Goal: Task Accomplishment & Management: Use online tool/utility

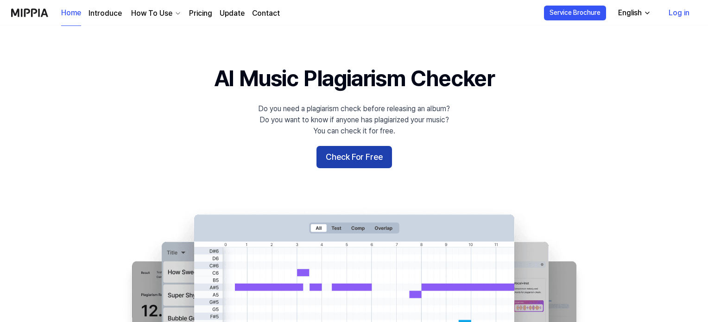
click at [360, 151] on button "Check For Free" at bounding box center [354, 157] width 76 height 22
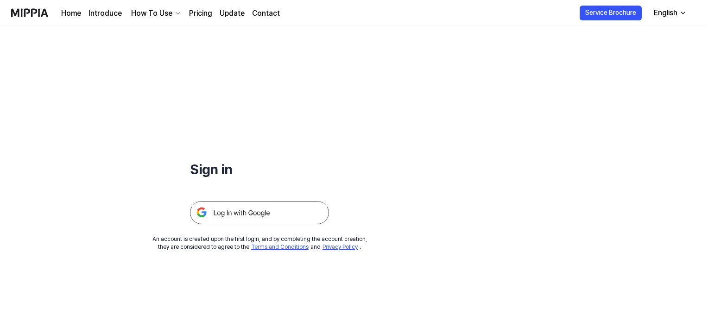
click at [271, 210] on img at bounding box center [259, 212] width 139 height 23
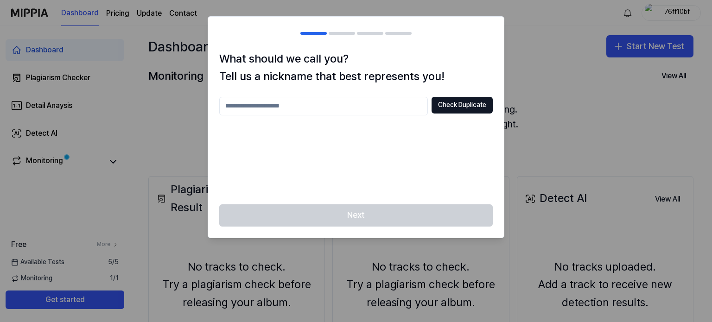
click at [286, 107] on input "text" at bounding box center [323, 106] width 208 height 19
type input "****"
click at [484, 172] on div "**** Check Duplicate" at bounding box center [355, 145] width 273 height 96
click at [461, 106] on button "Check Duplicate" at bounding box center [461, 105] width 61 height 17
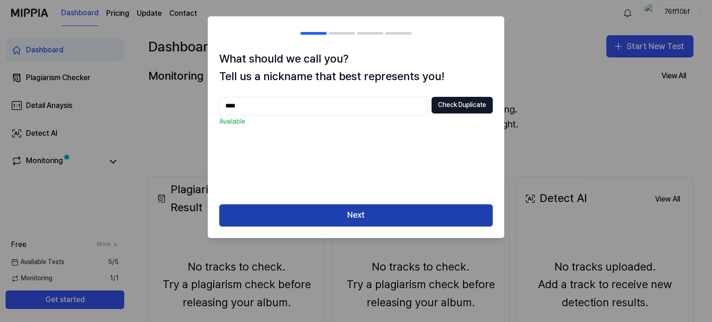
click at [367, 217] on button "Next" at bounding box center [355, 215] width 273 height 22
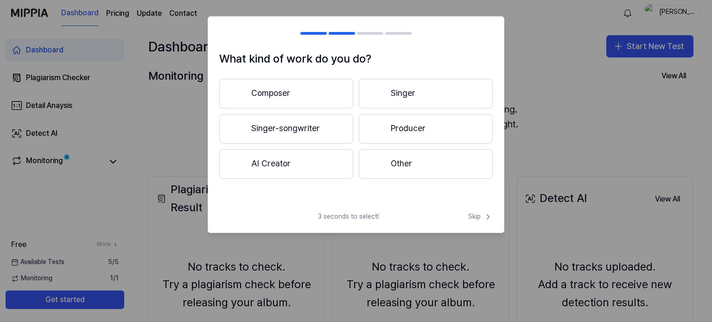
click at [400, 168] on button "Other" at bounding box center [426, 164] width 134 height 30
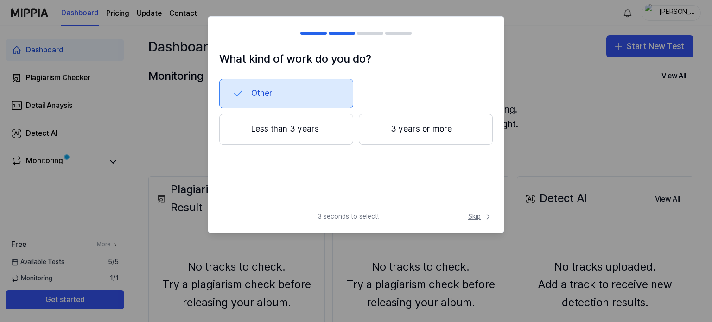
click at [473, 218] on span "Skip" at bounding box center [480, 216] width 25 height 9
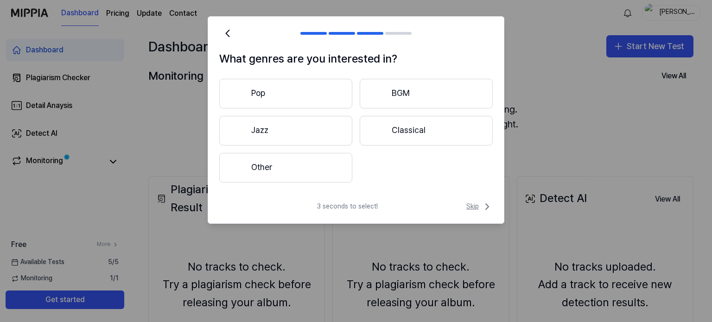
click at [478, 208] on span "Skip" at bounding box center [479, 206] width 26 height 11
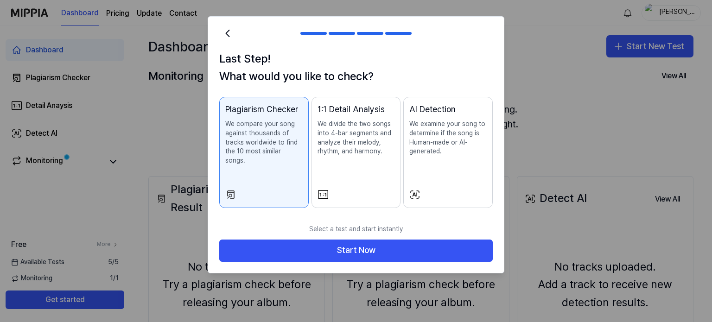
click at [300, 252] on div "Select a test and start instantly Start Now" at bounding box center [356, 246] width 296 height 54
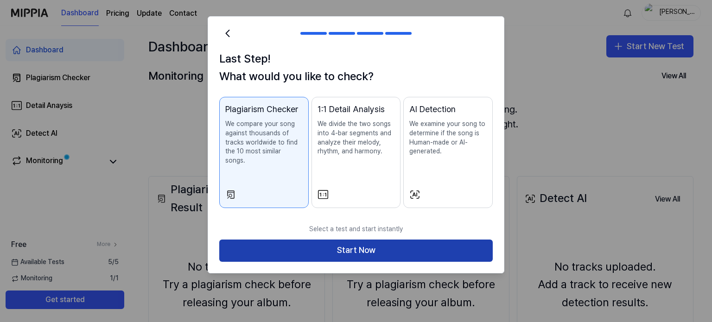
click at [278, 241] on button "Start Now" at bounding box center [355, 251] width 273 height 22
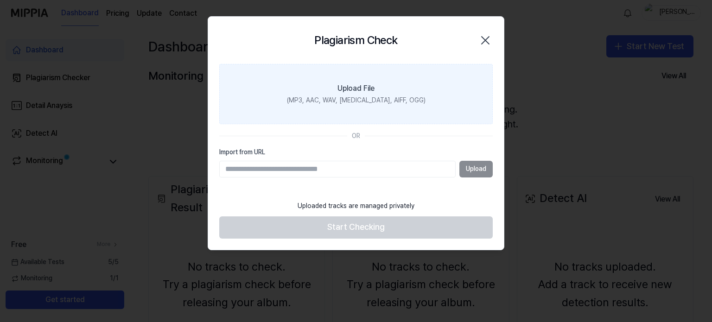
click at [351, 94] on label "Upload File (MP3, AAC, WAV, FLAC, AIFF, OGG)" at bounding box center [355, 94] width 273 height 60
click at [0, 0] on input "Upload File (MP3, AAC, WAV, FLAC, AIFF, OGG)" at bounding box center [0, 0] width 0 height 0
click at [485, 40] on icon "button" at bounding box center [484, 40] width 7 height 7
